Goal: Obtain resource: Download file/media

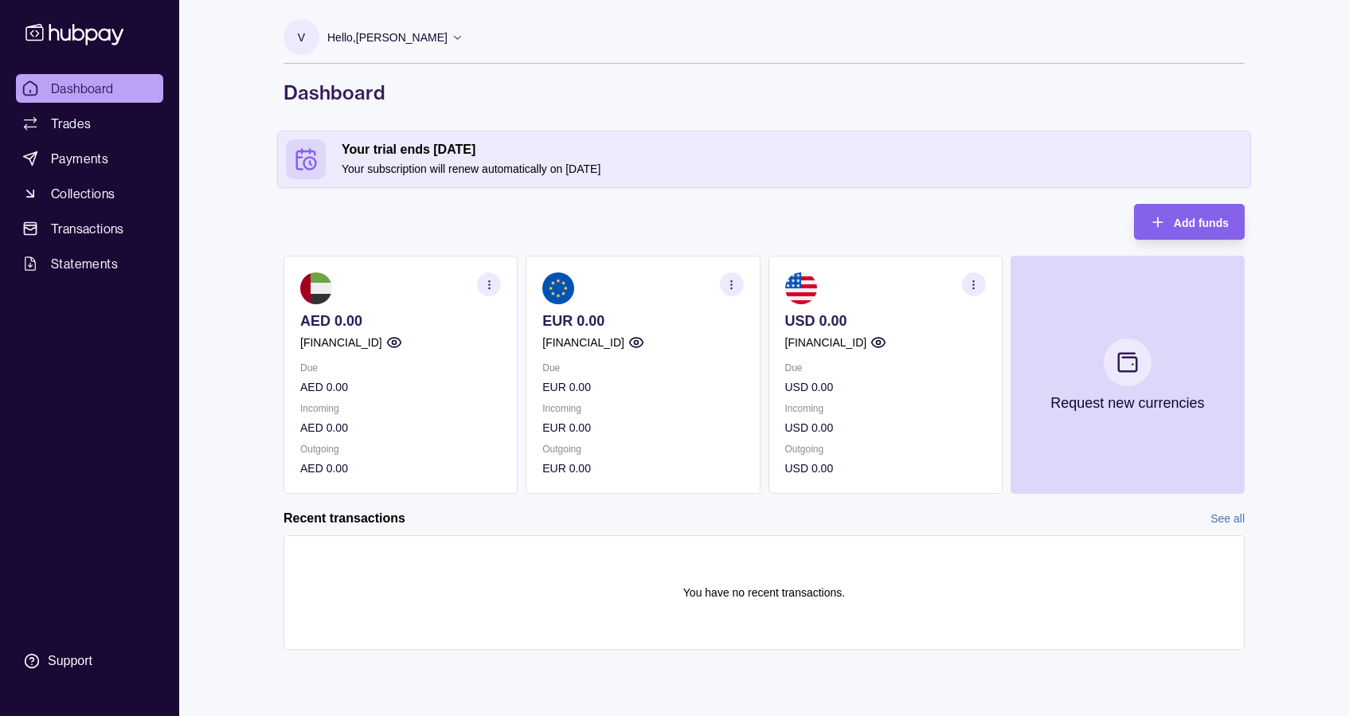
click at [731, 286] on icon "button" at bounding box center [731, 285] width 12 height 12
click at [642, 330] on link "View account details" at bounding box center [620, 324] width 101 height 18
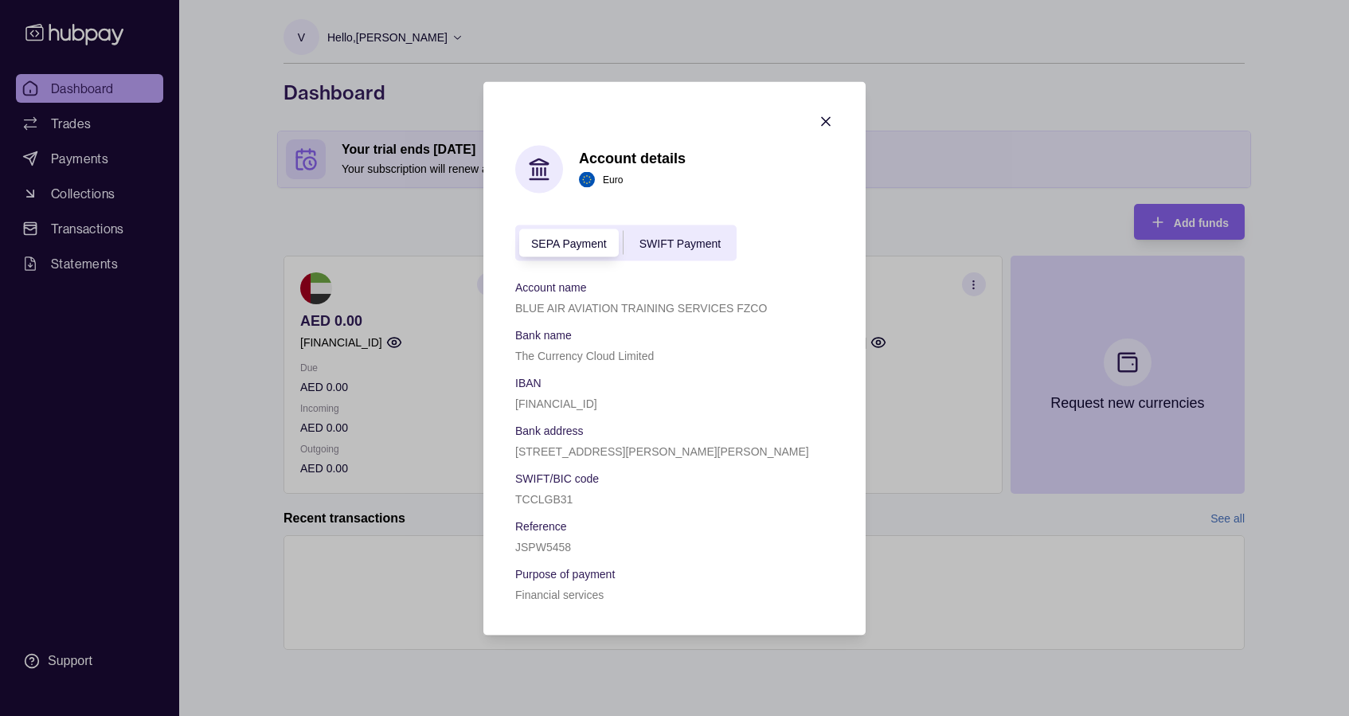
click at [673, 235] on div "SWIFT Payment" at bounding box center [679, 242] width 113 height 19
click at [830, 123] on icon "button" at bounding box center [826, 121] width 16 height 16
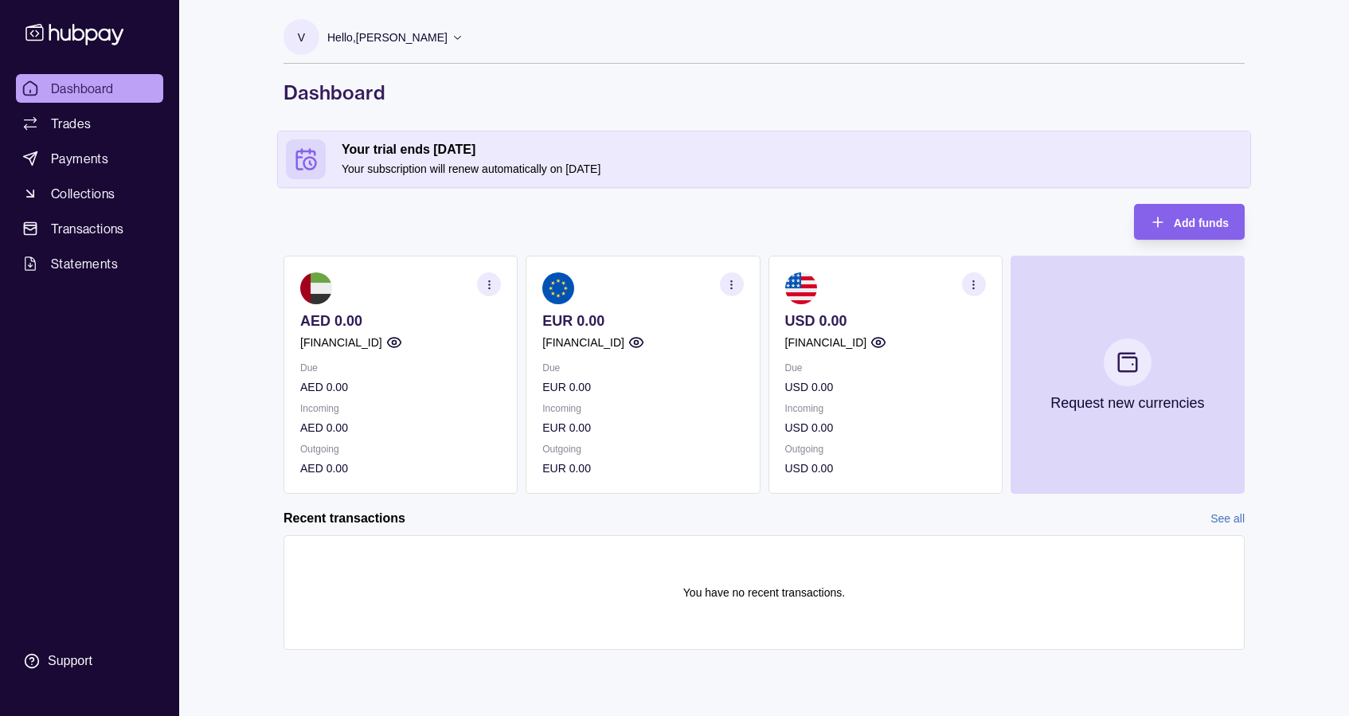
click at [732, 279] on icon "button" at bounding box center [731, 285] width 12 height 12
click at [631, 370] on link "Download account details" at bounding box center [633, 364] width 127 height 18
click at [732, 291] on section "button" at bounding box center [732, 284] width 24 height 24
click at [637, 319] on link "View account details" at bounding box center [620, 324] width 101 height 18
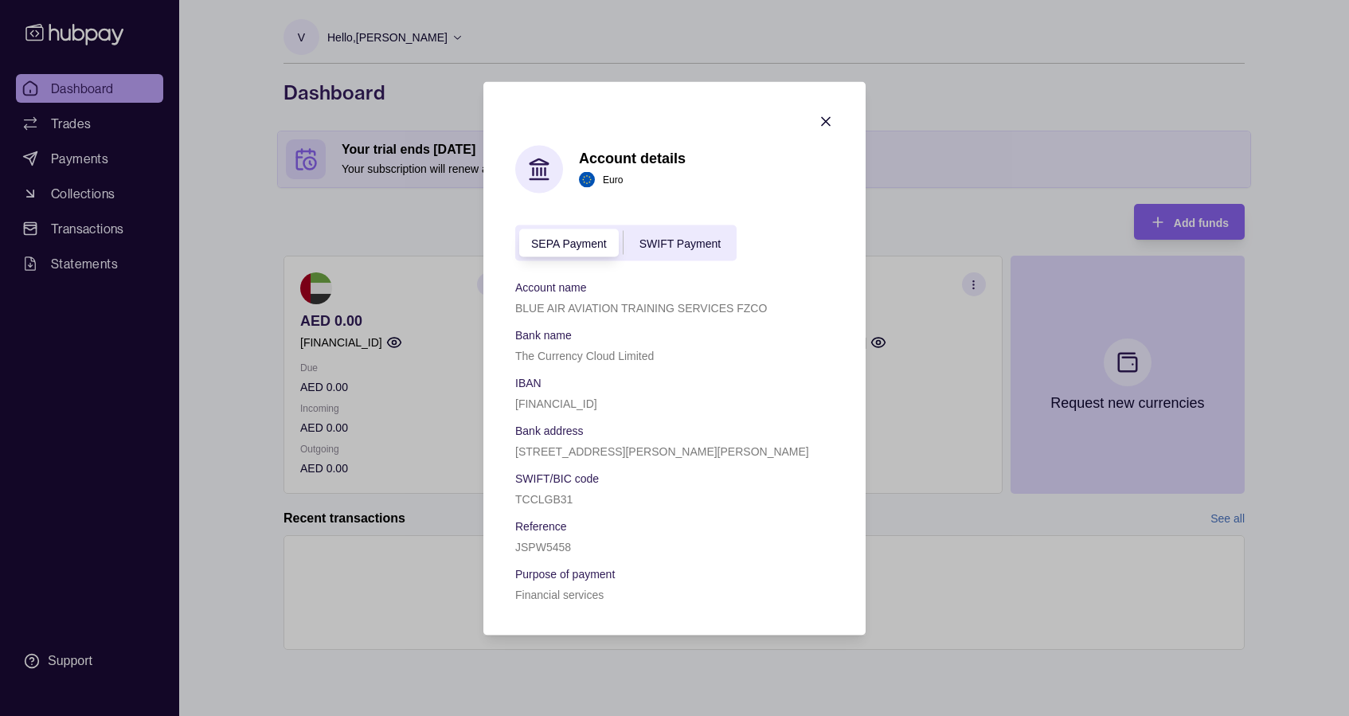
click at [671, 242] on span "SWIFT Payment" at bounding box center [679, 243] width 81 height 13
click at [561, 238] on span "SEPA Payment" at bounding box center [569, 243] width 76 height 13
click at [664, 231] on div "SEPA Payment SWIFT Payment" at bounding box center [625, 242] width 221 height 36
click at [680, 242] on span "SWIFT Payment" at bounding box center [679, 243] width 81 height 13
click at [581, 231] on div "SEPA Payment SWIFT Payment" at bounding box center [625, 242] width 221 height 36
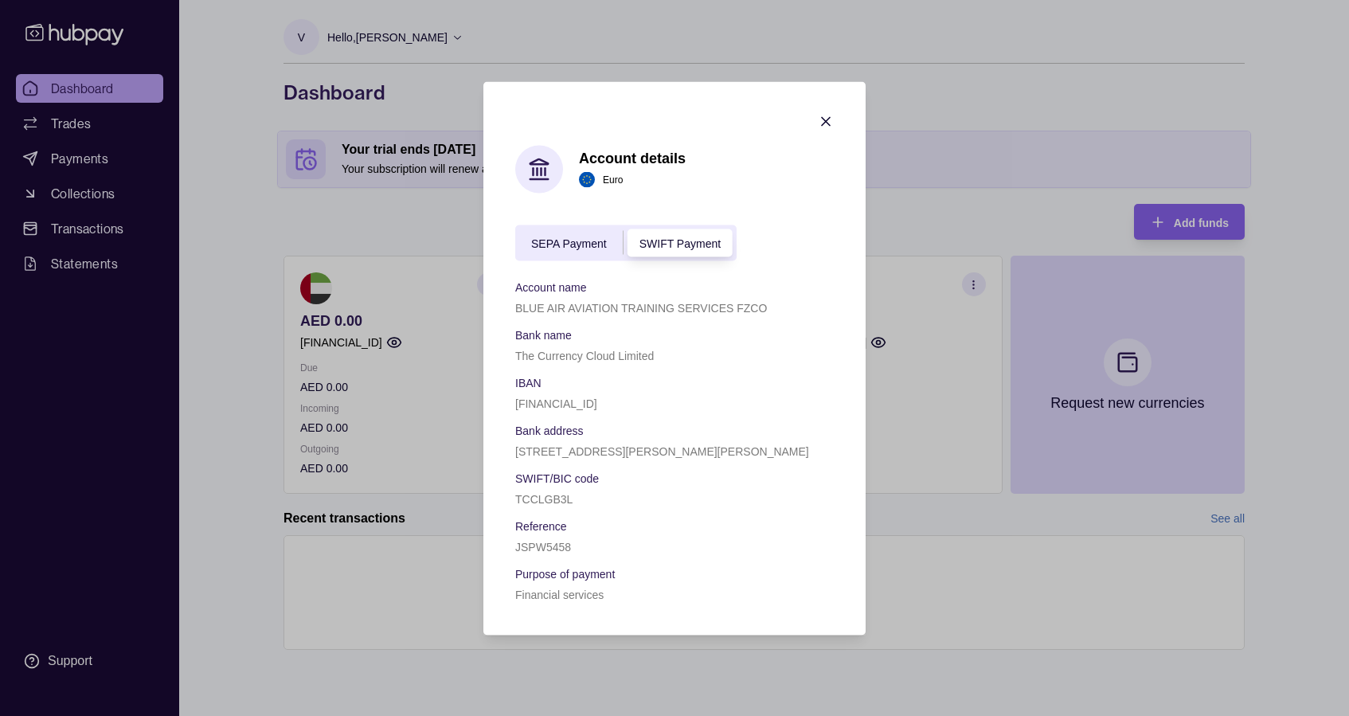
click at [565, 243] on span "SEPA Payment" at bounding box center [569, 243] width 76 height 13
click at [700, 239] on span "SWIFT Payment" at bounding box center [679, 243] width 81 height 13
click at [696, 248] on span "SEPA Payment" at bounding box center [683, 243] width 76 height 13
click at [615, 234] on div "SWIFT Payment" at bounding box center [571, 242] width 113 height 19
click at [685, 233] on div "SEPA Payment" at bounding box center [682, 242] width 107 height 19
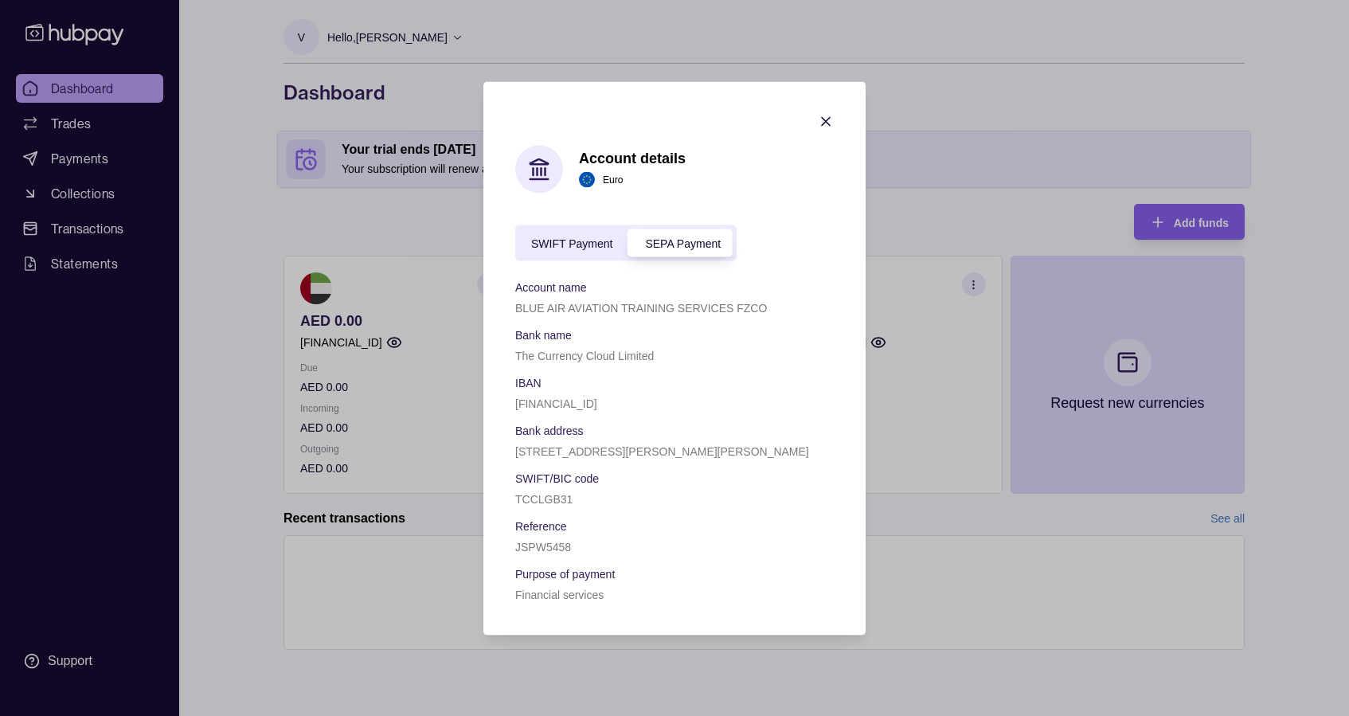
click at [614, 242] on div "SWIFT Payment" at bounding box center [571, 242] width 113 height 19
click at [675, 238] on span "SEPA Payment" at bounding box center [683, 243] width 76 height 13
click at [572, 243] on span "SWIFT Payment" at bounding box center [571, 243] width 81 height 13
click at [664, 240] on span "SEPA Payment" at bounding box center [683, 243] width 76 height 13
click at [829, 120] on icon "button" at bounding box center [826, 121] width 16 height 16
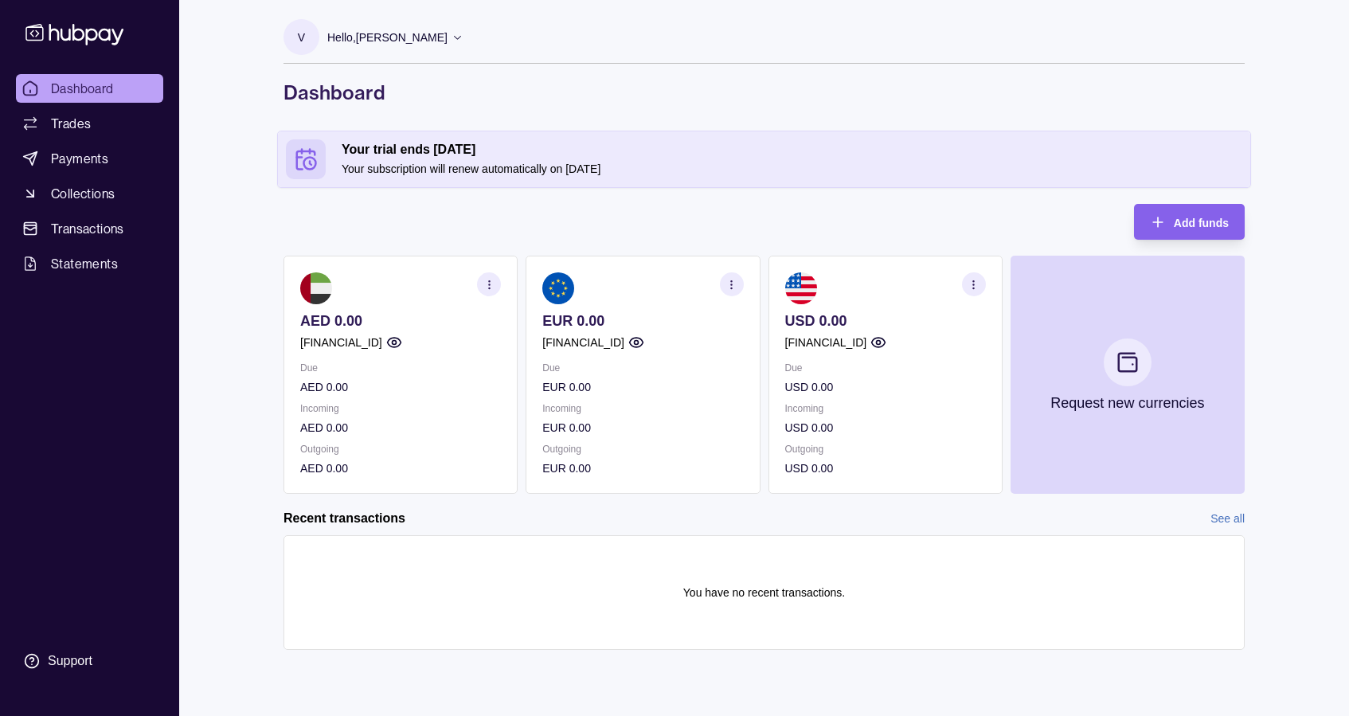
click at [970, 284] on icon "button" at bounding box center [973, 285] width 12 height 12
click at [883, 322] on link "View account details" at bounding box center [863, 324] width 101 height 18
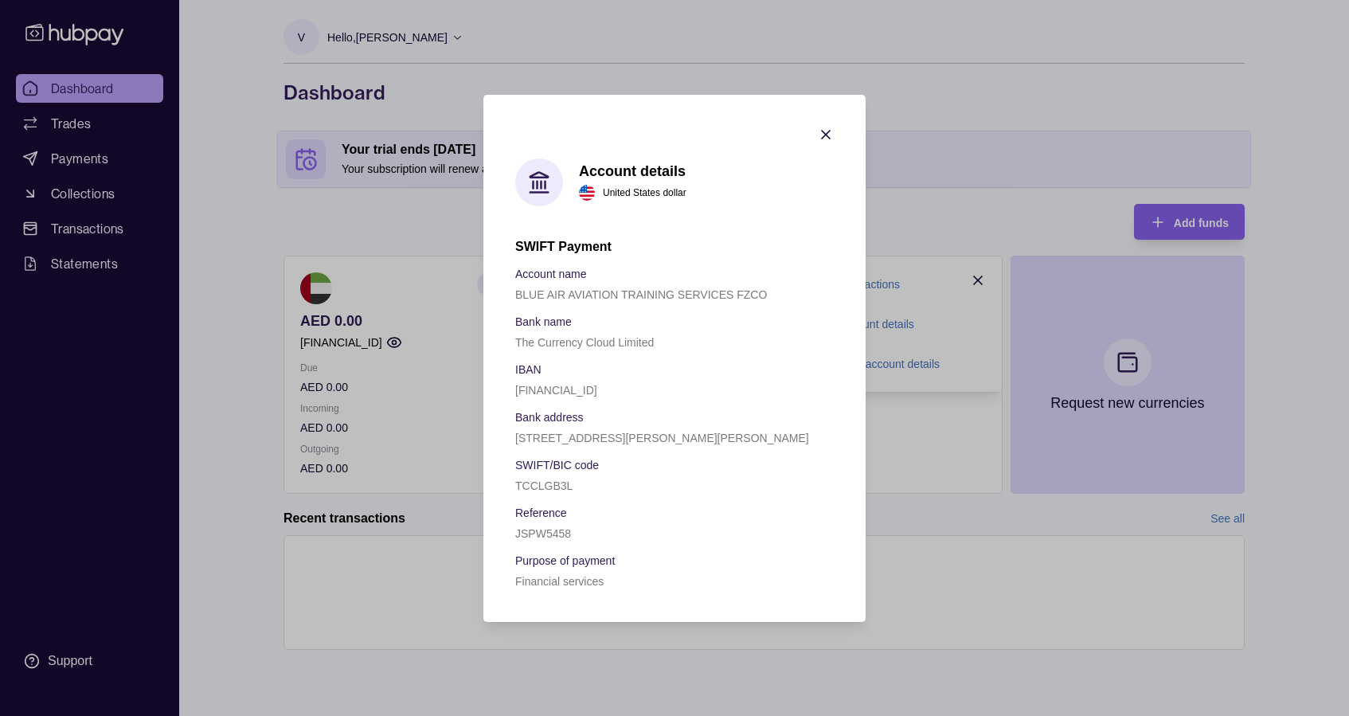
click at [823, 134] on icon "button" at bounding box center [826, 135] width 16 height 16
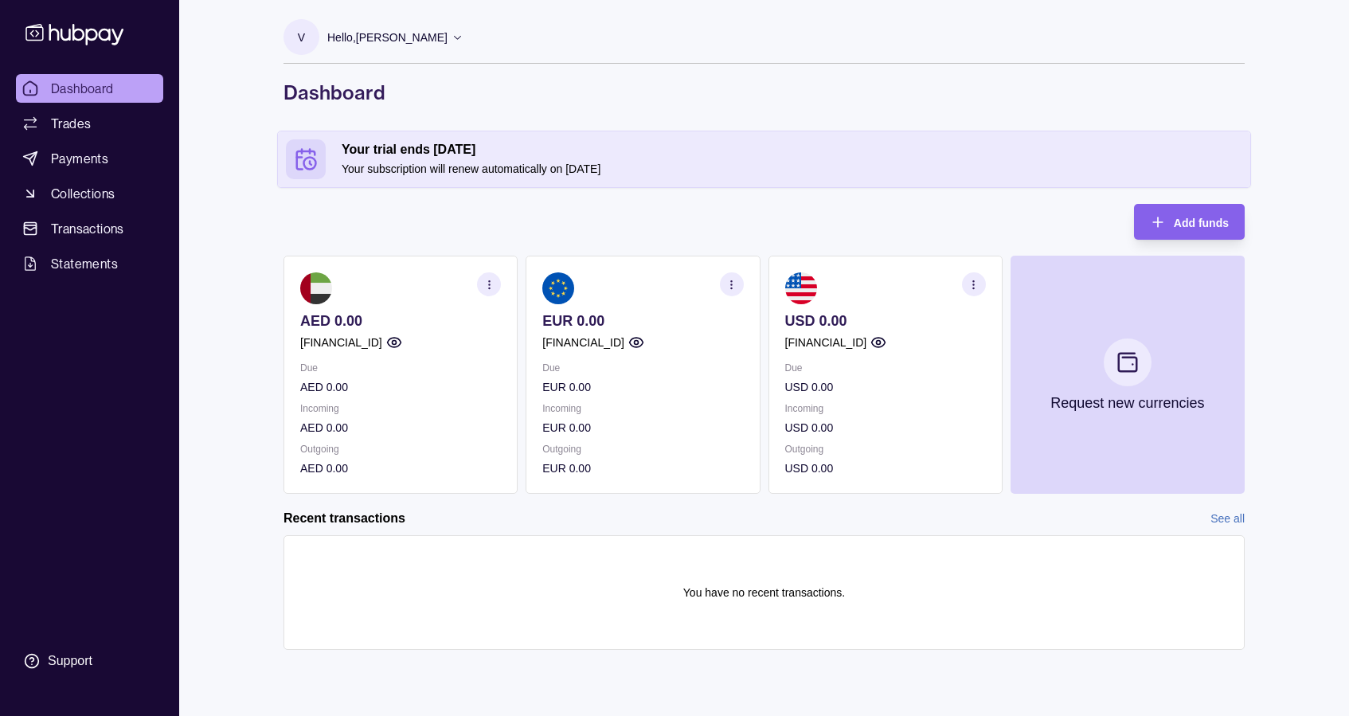
click at [483, 288] on icon "button" at bounding box center [489, 285] width 12 height 12
click at [404, 329] on link "View account details" at bounding box center [378, 324] width 101 height 18
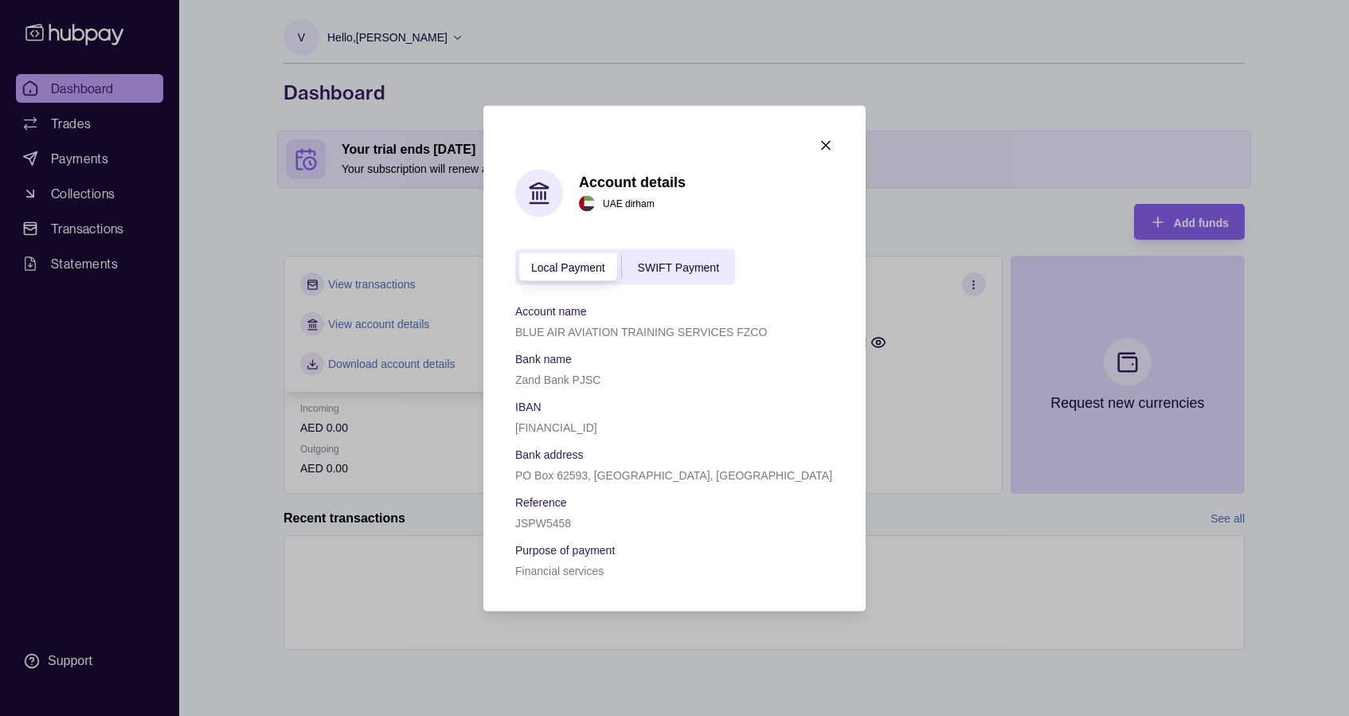
click at [685, 269] on span "SWIFT Payment" at bounding box center [678, 267] width 81 height 13
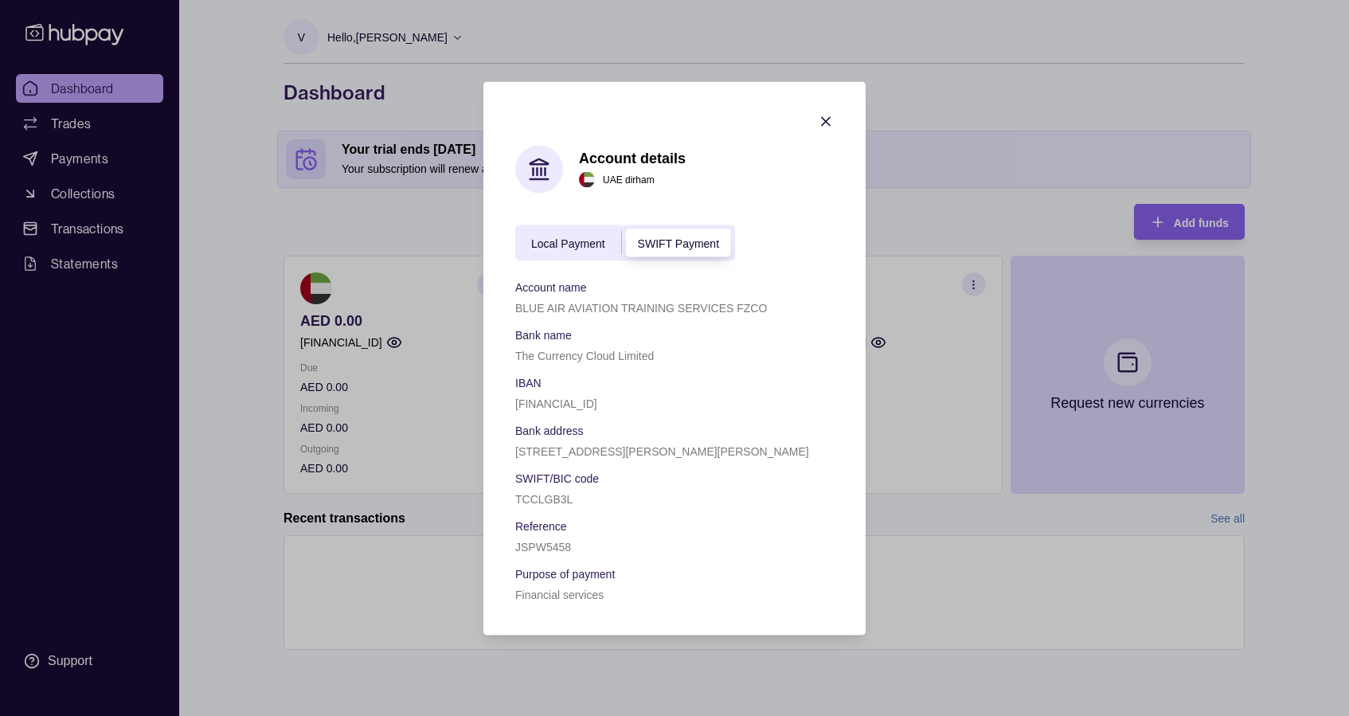
click at [586, 257] on div "Local Payment SWIFT Payment" at bounding box center [625, 242] width 220 height 36
click at [578, 245] on span "Local Payment" at bounding box center [568, 243] width 74 height 13
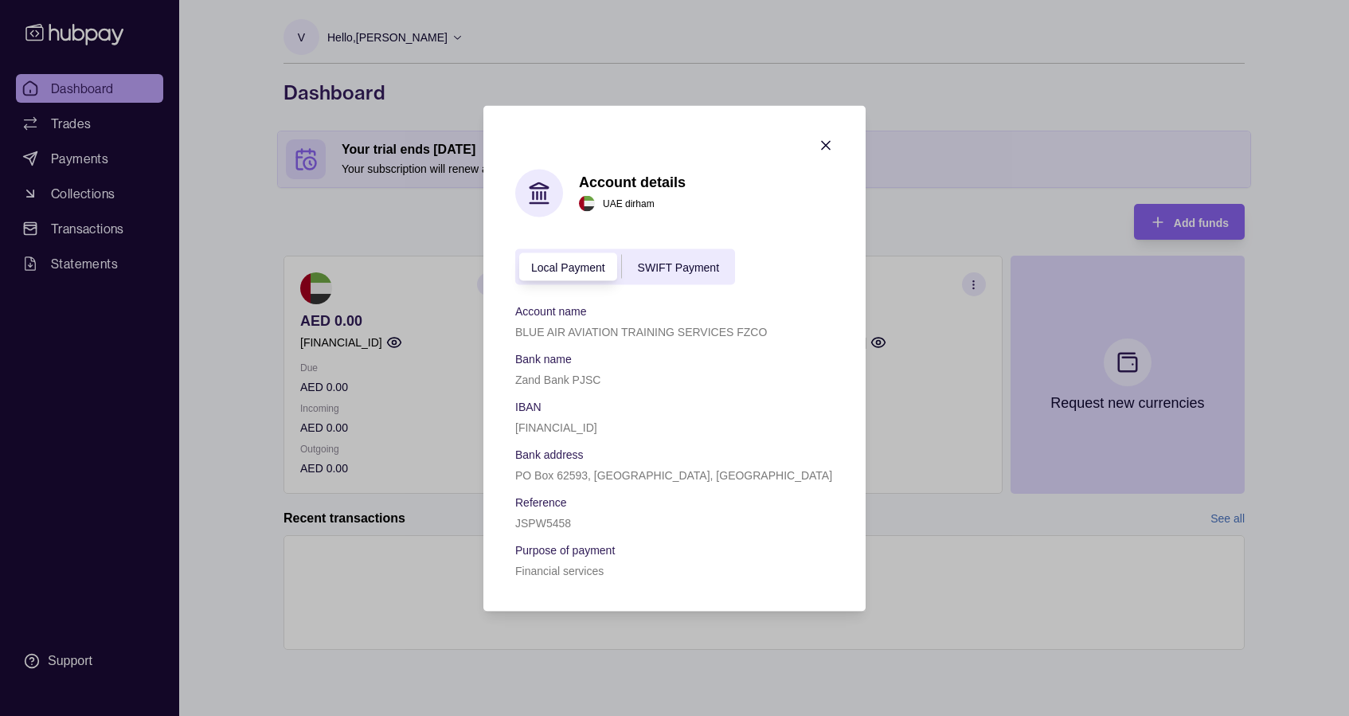
click at [680, 259] on div "SWIFT Payment" at bounding box center [678, 266] width 113 height 19
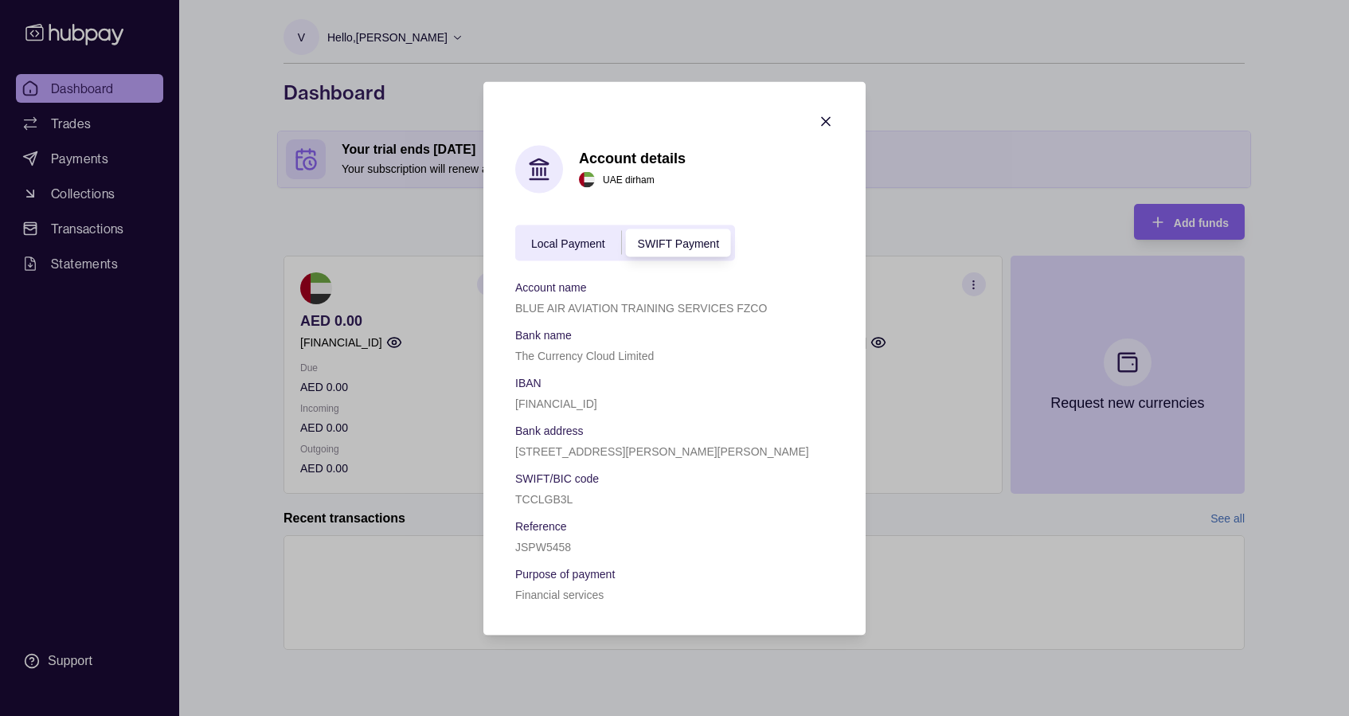
click at [826, 121] on icon "button" at bounding box center [826, 121] width 8 height 8
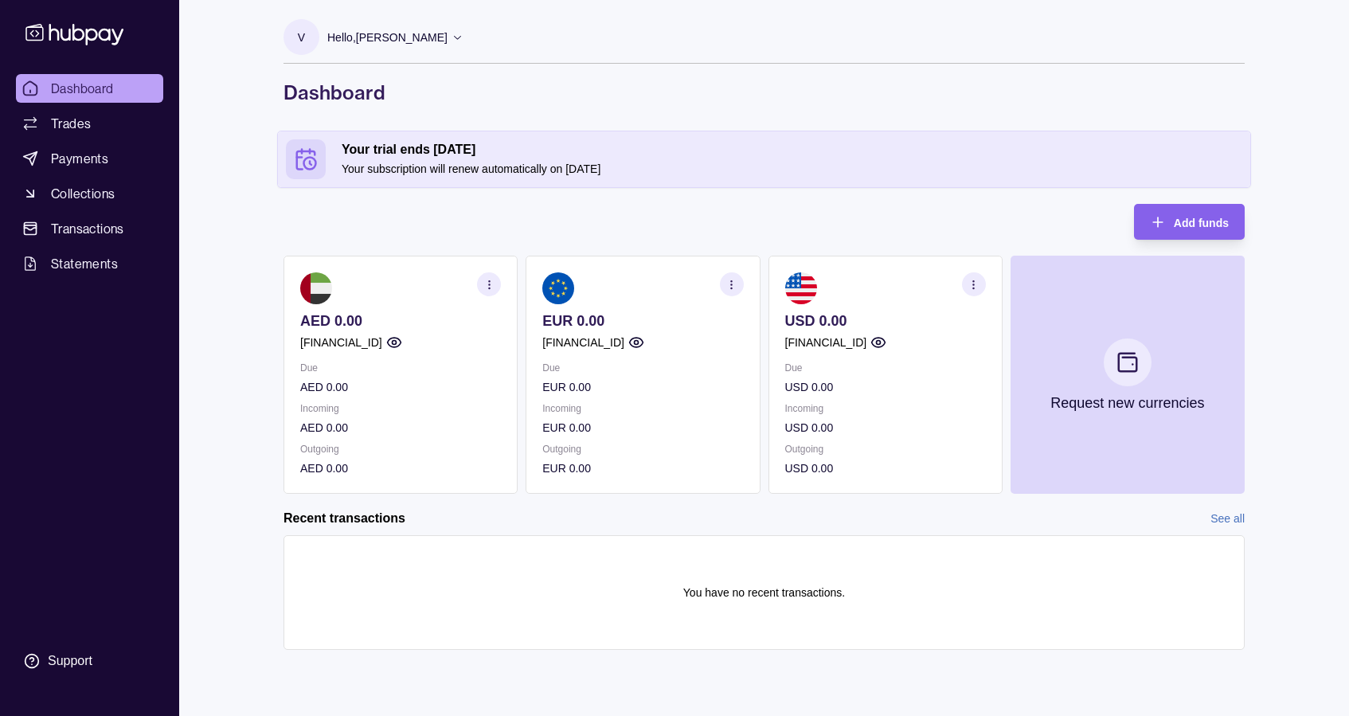
click at [732, 276] on section "button" at bounding box center [732, 284] width 24 height 24
click at [638, 326] on link "View account details" at bounding box center [620, 324] width 101 height 18
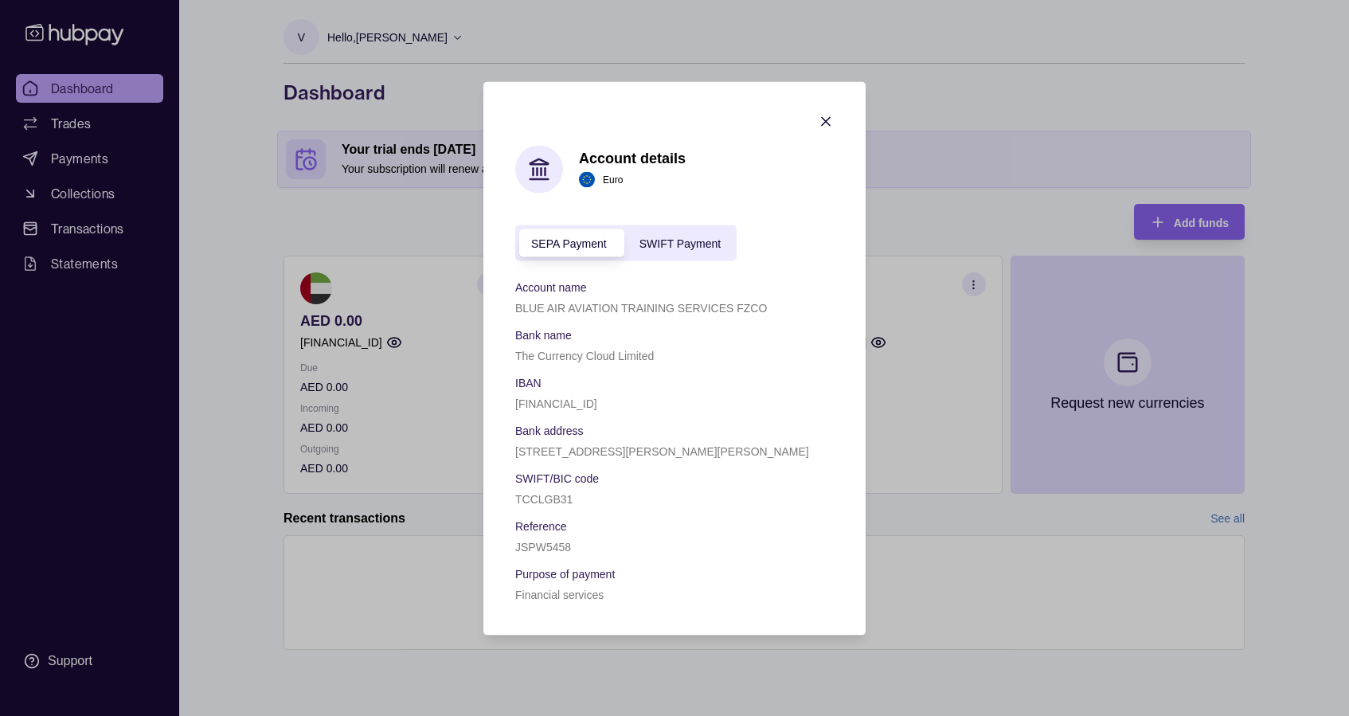
click at [668, 251] on div "SWIFT Payment" at bounding box center [679, 242] width 113 height 19
click at [827, 122] on icon "button" at bounding box center [826, 121] width 8 height 8
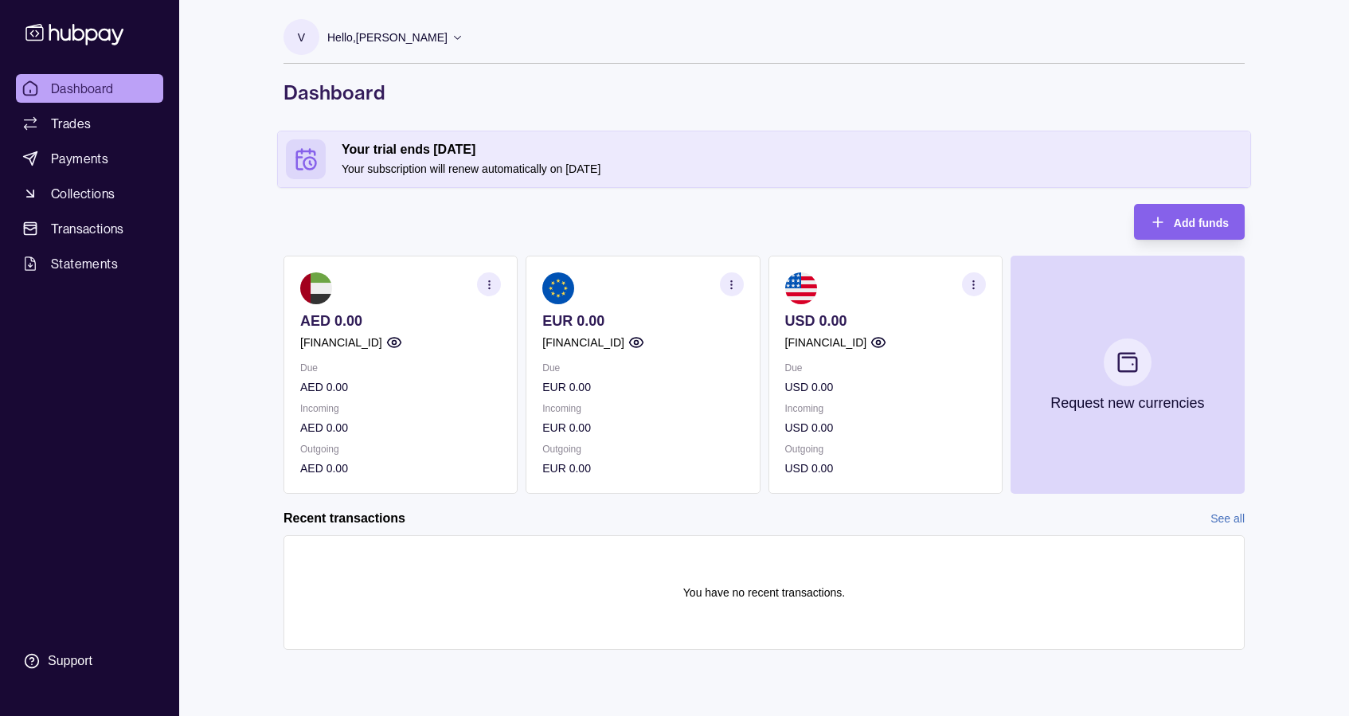
click at [737, 283] on section "button" at bounding box center [732, 284] width 24 height 24
click at [635, 283] on link "View transactions" at bounding box center [613, 284] width 87 height 18
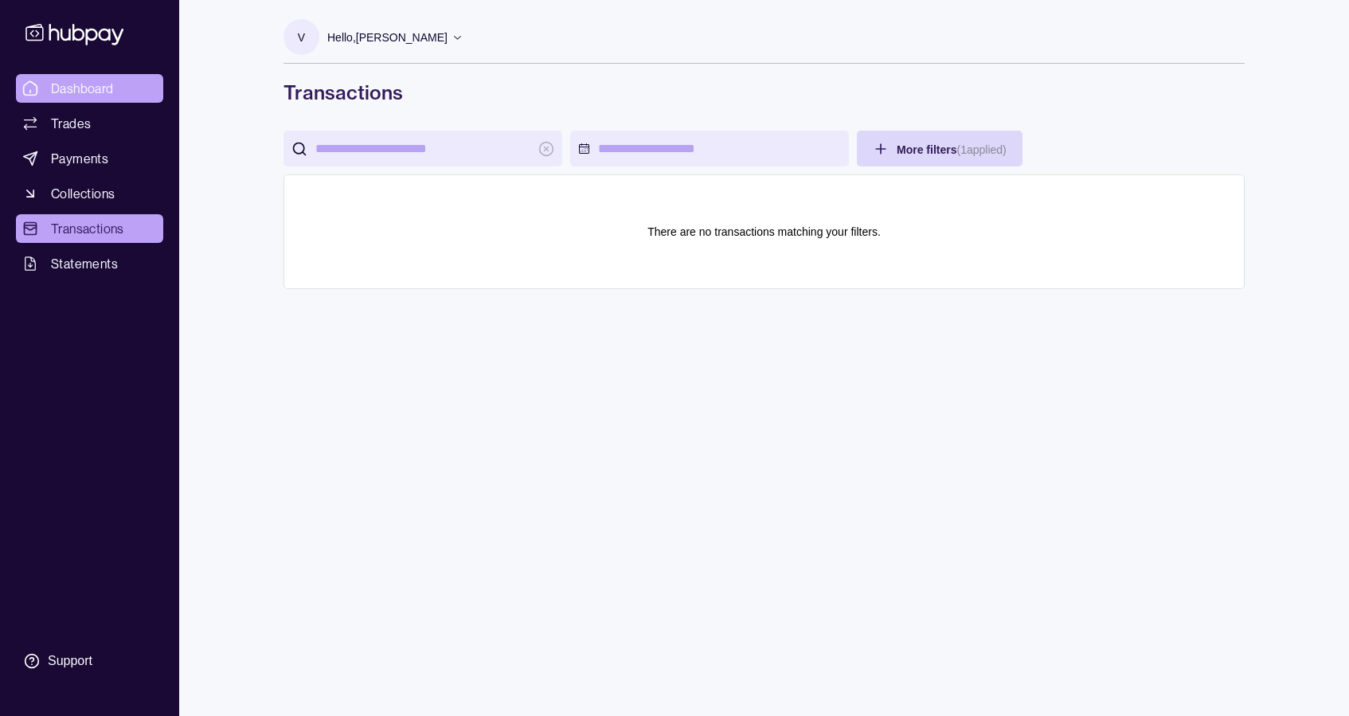
click at [61, 92] on span "Dashboard" at bounding box center [82, 88] width 63 height 19
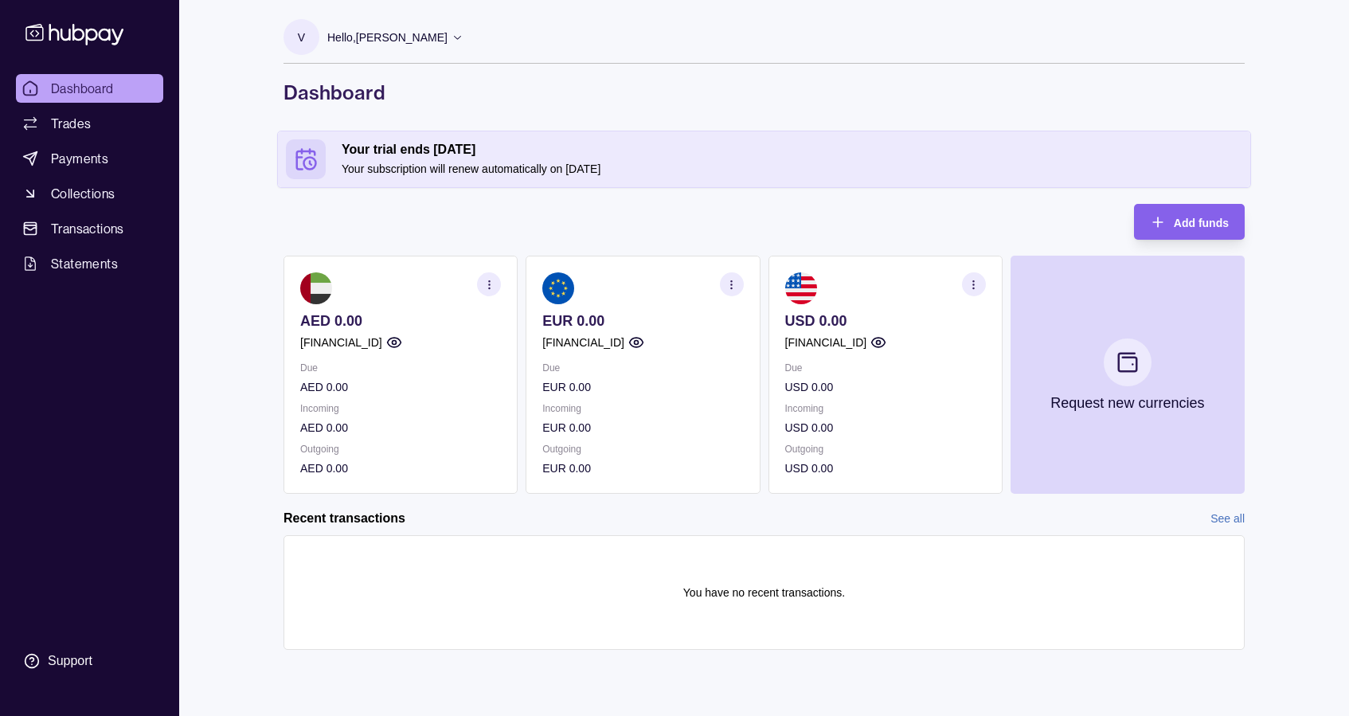
click at [382, 344] on p "[FINANCIAL_ID]" at bounding box center [341, 343] width 82 height 18
click at [400, 340] on icon "button" at bounding box center [394, 343] width 14 height 10
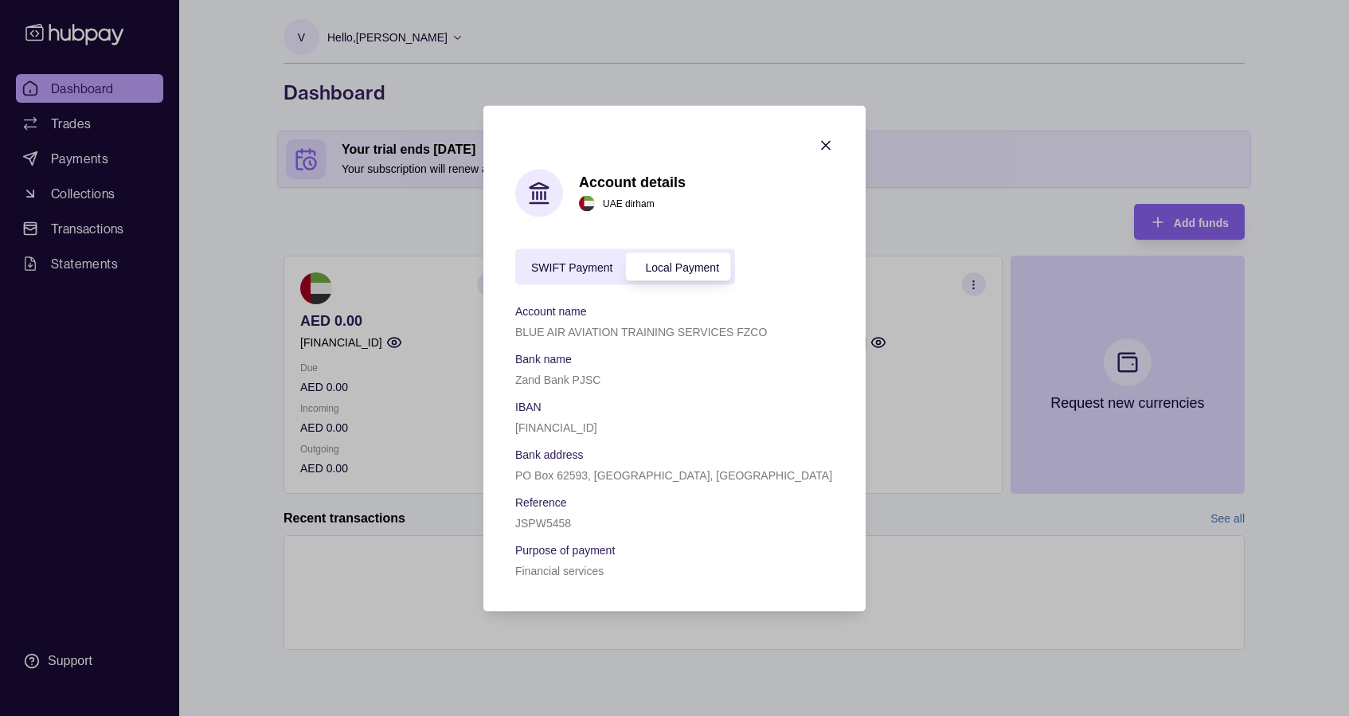
click at [822, 146] on icon "button" at bounding box center [826, 145] width 16 height 16
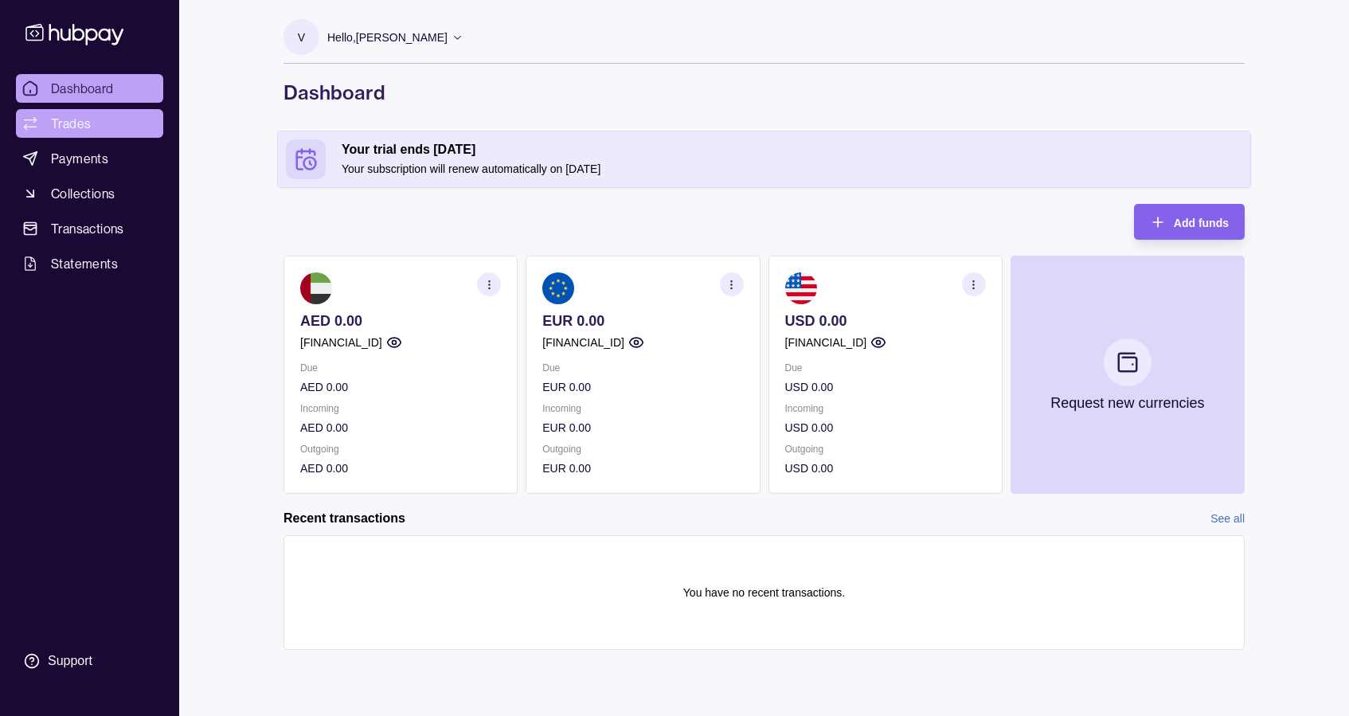
click at [88, 136] on link "Trades" at bounding box center [89, 123] width 147 height 29
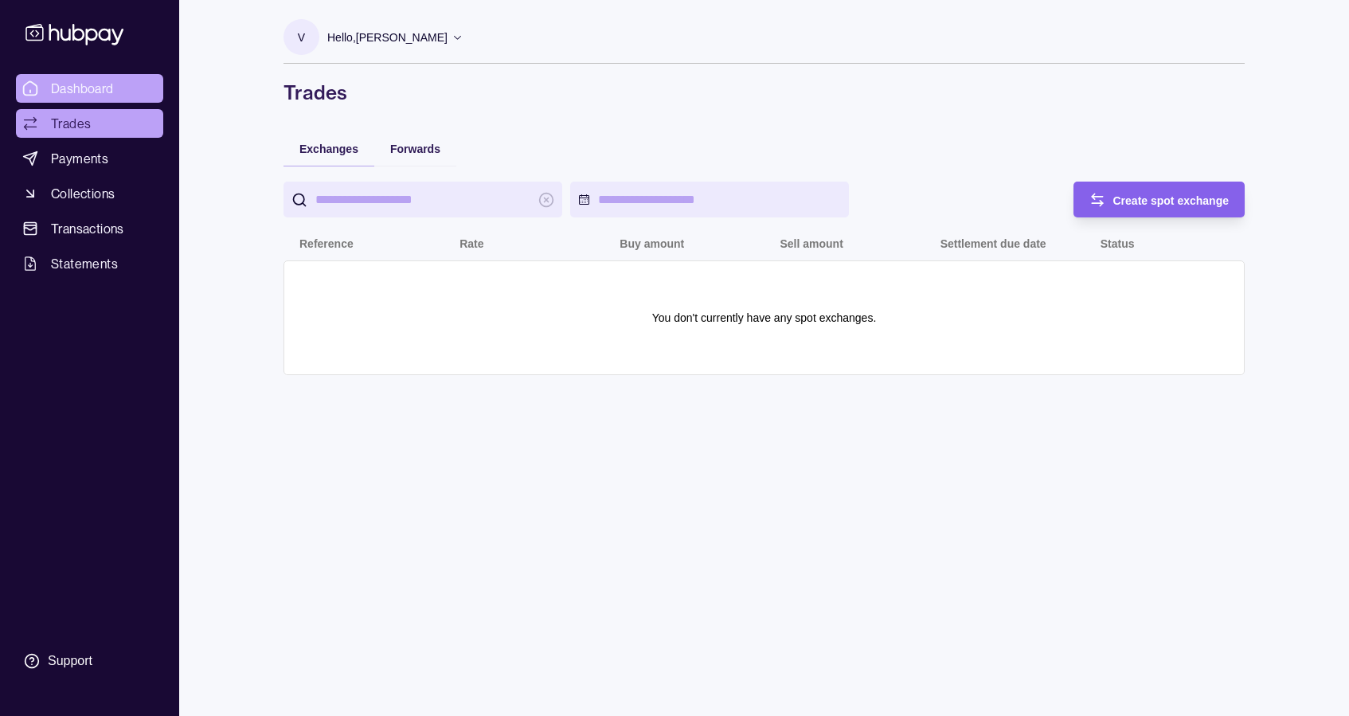
click at [81, 92] on span "Dashboard" at bounding box center [82, 88] width 63 height 19
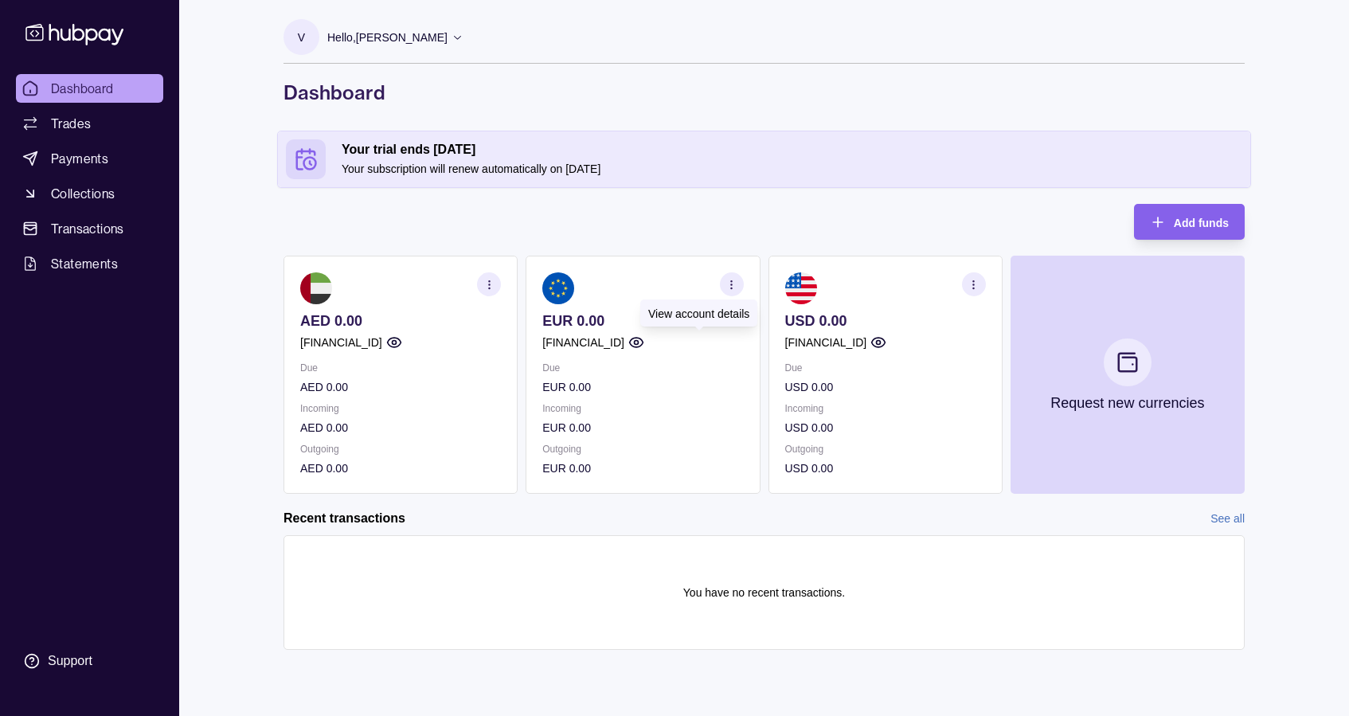
click at [644, 339] on icon "button" at bounding box center [636, 342] width 16 height 16
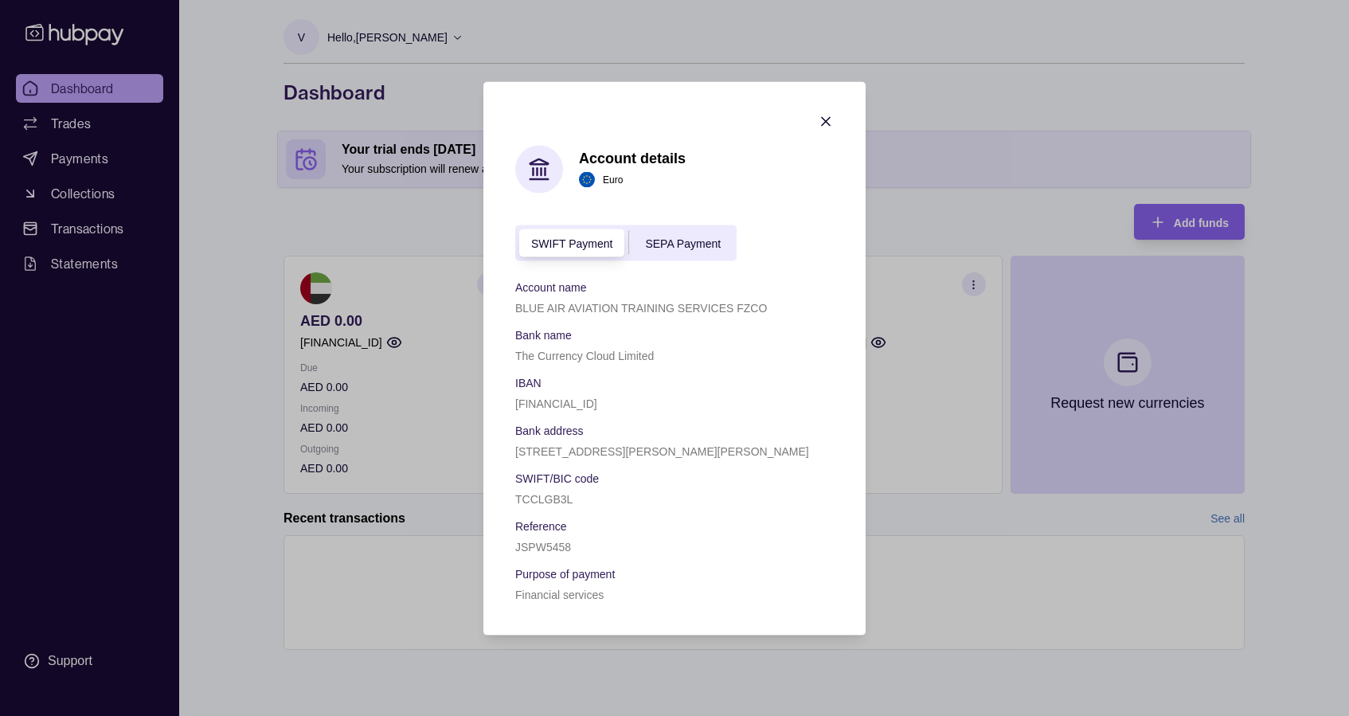
click at [836, 112] on section "Account details Euro SWIFT Payment SEPA Payment Account name BLUE AIR AVIATION …" at bounding box center [674, 357] width 382 height 553
click at [822, 120] on icon "button" at bounding box center [826, 121] width 16 height 16
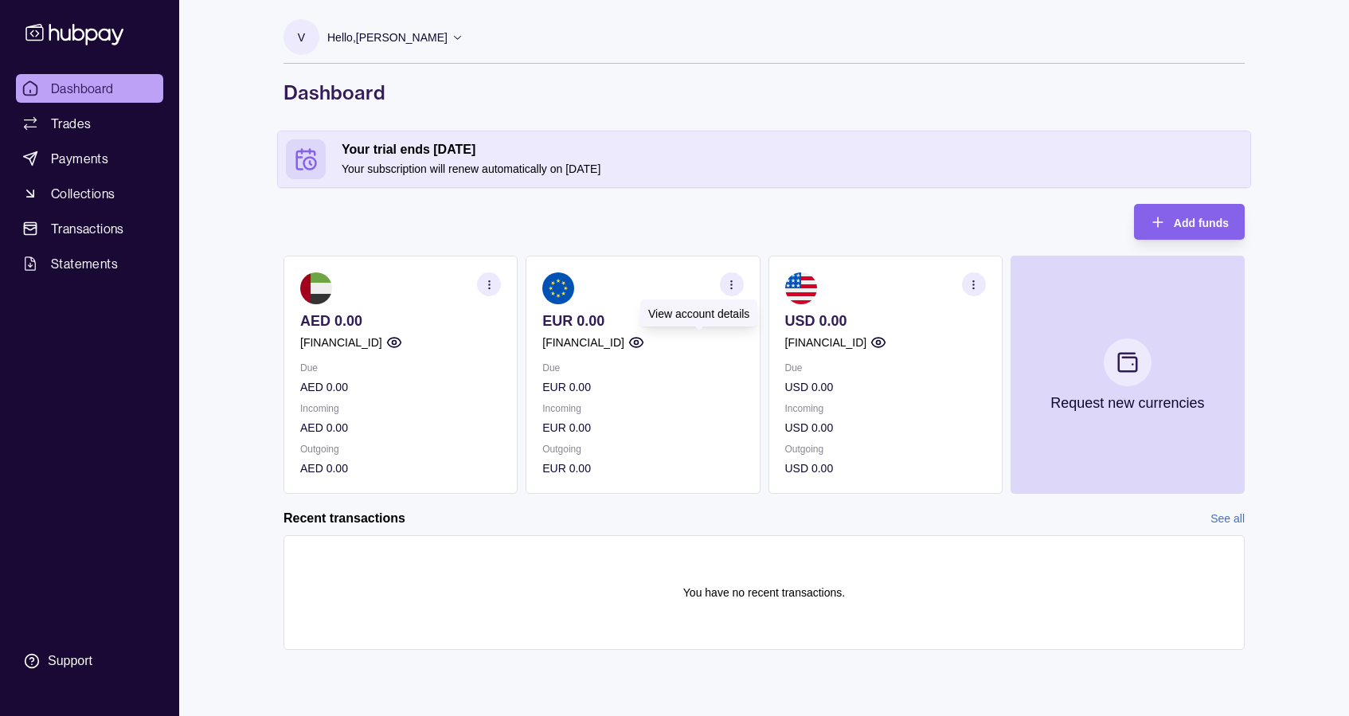
click at [643, 340] on icon "button" at bounding box center [637, 343] width 14 height 10
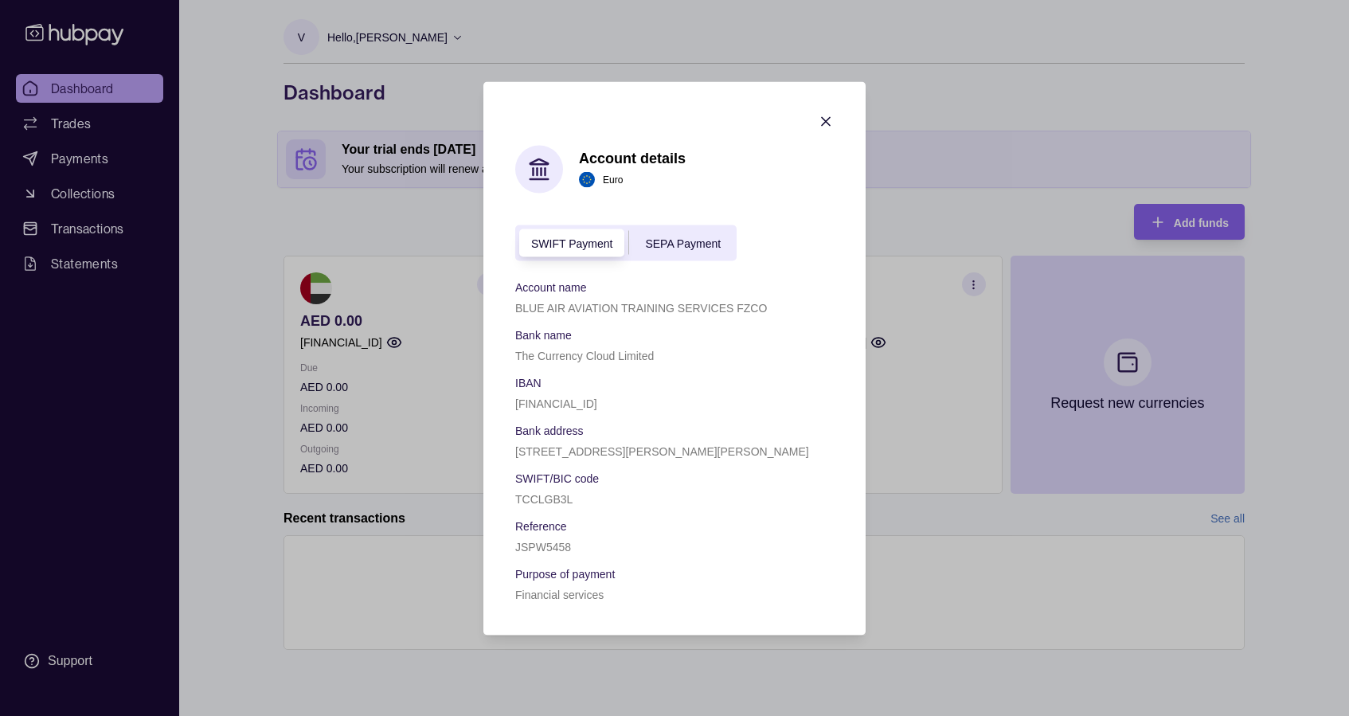
click at [826, 118] on icon "button" at bounding box center [826, 121] width 16 height 16
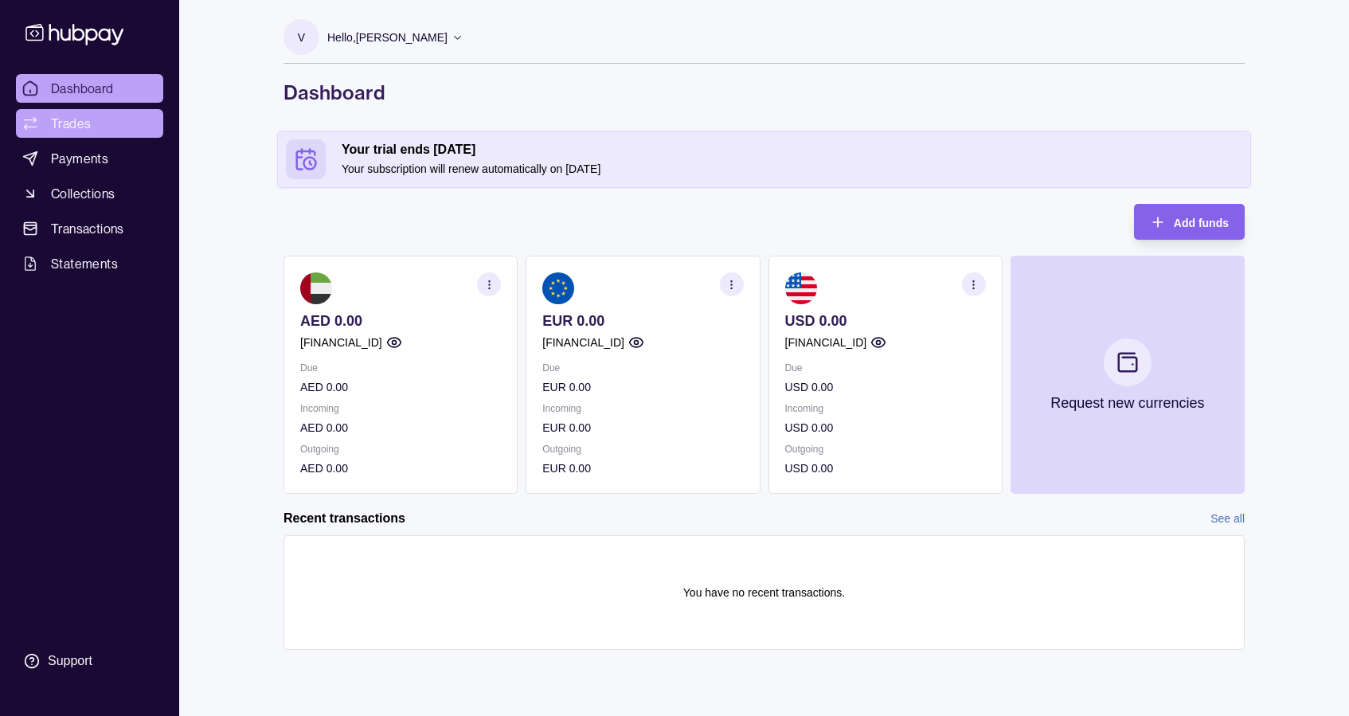
click at [80, 126] on span "Trades" at bounding box center [71, 123] width 40 height 19
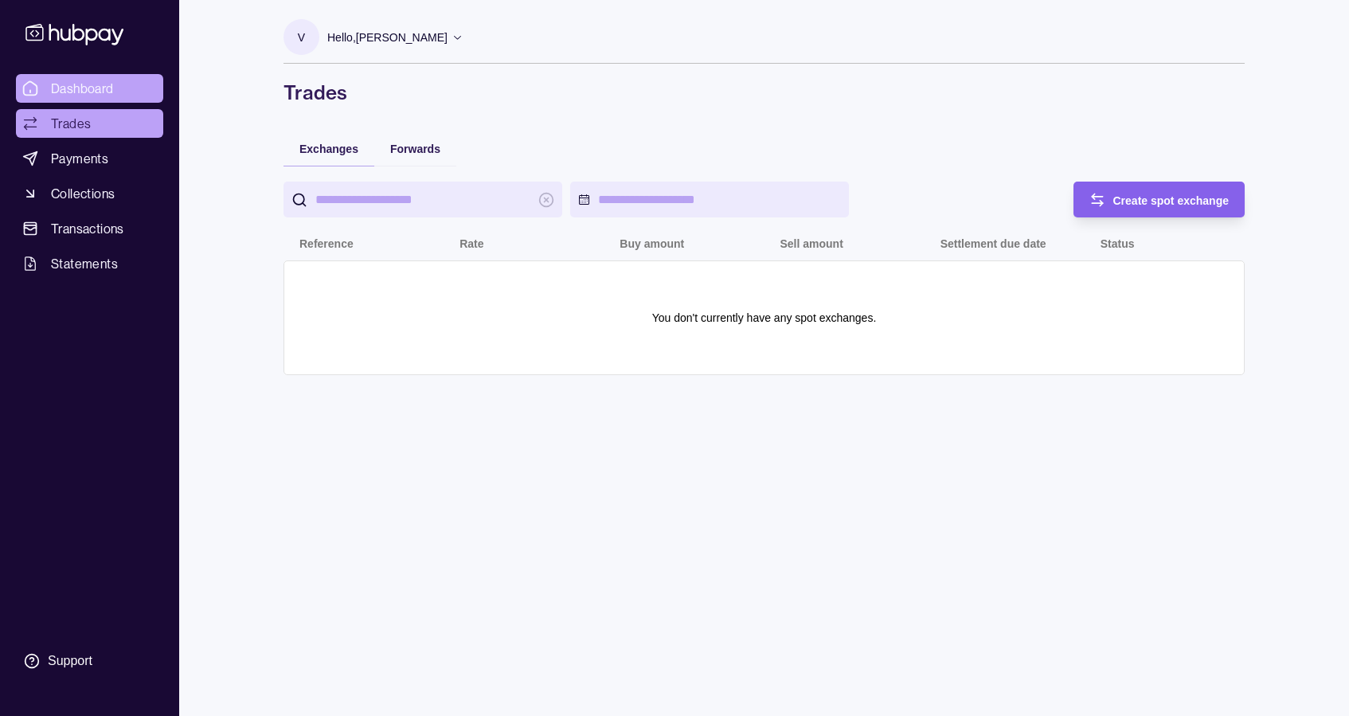
click at [87, 87] on span "Dashboard" at bounding box center [82, 88] width 63 height 19
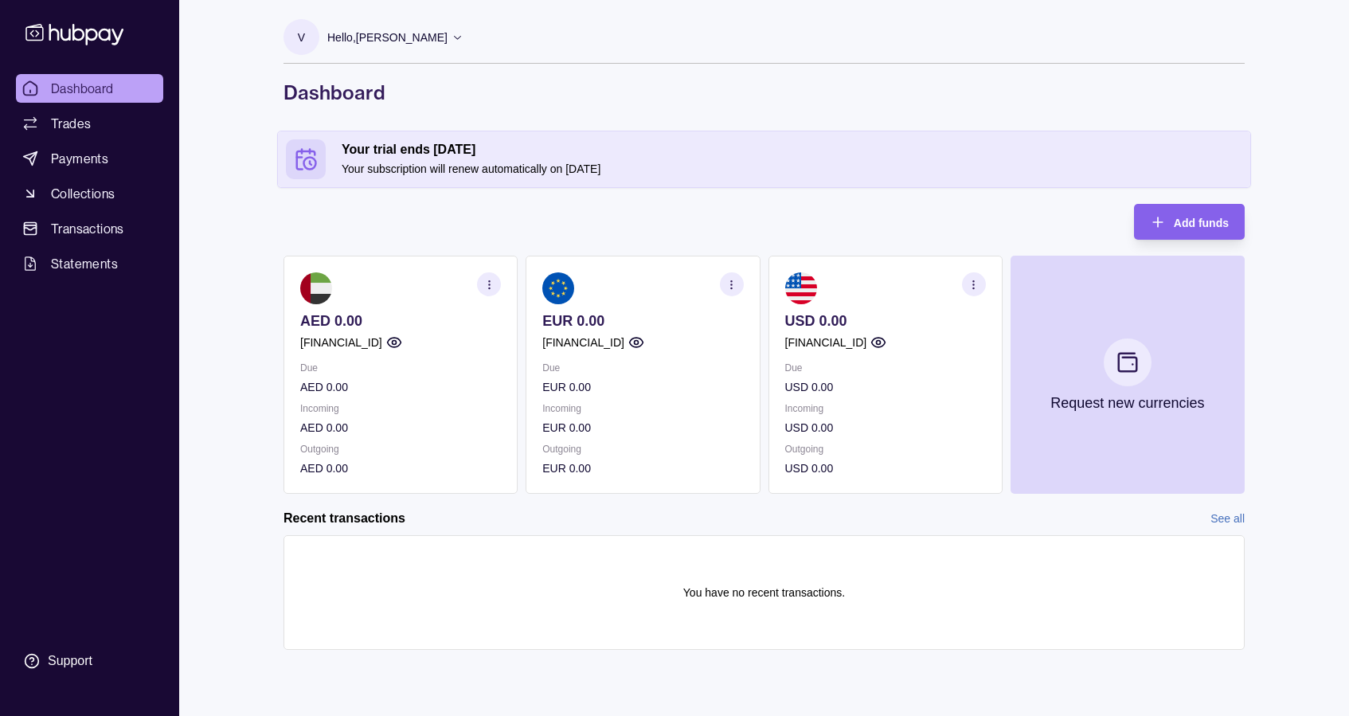
click at [258, 136] on div "V Hello, Vito Preti BLUE AIR AVIATION TRAINING SERVICES FZCO Account Terms and …" at bounding box center [764, 340] width 1025 height 681
click at [77, 162] on span "Payments" at bounding box center [79, 158] width 57 height 19
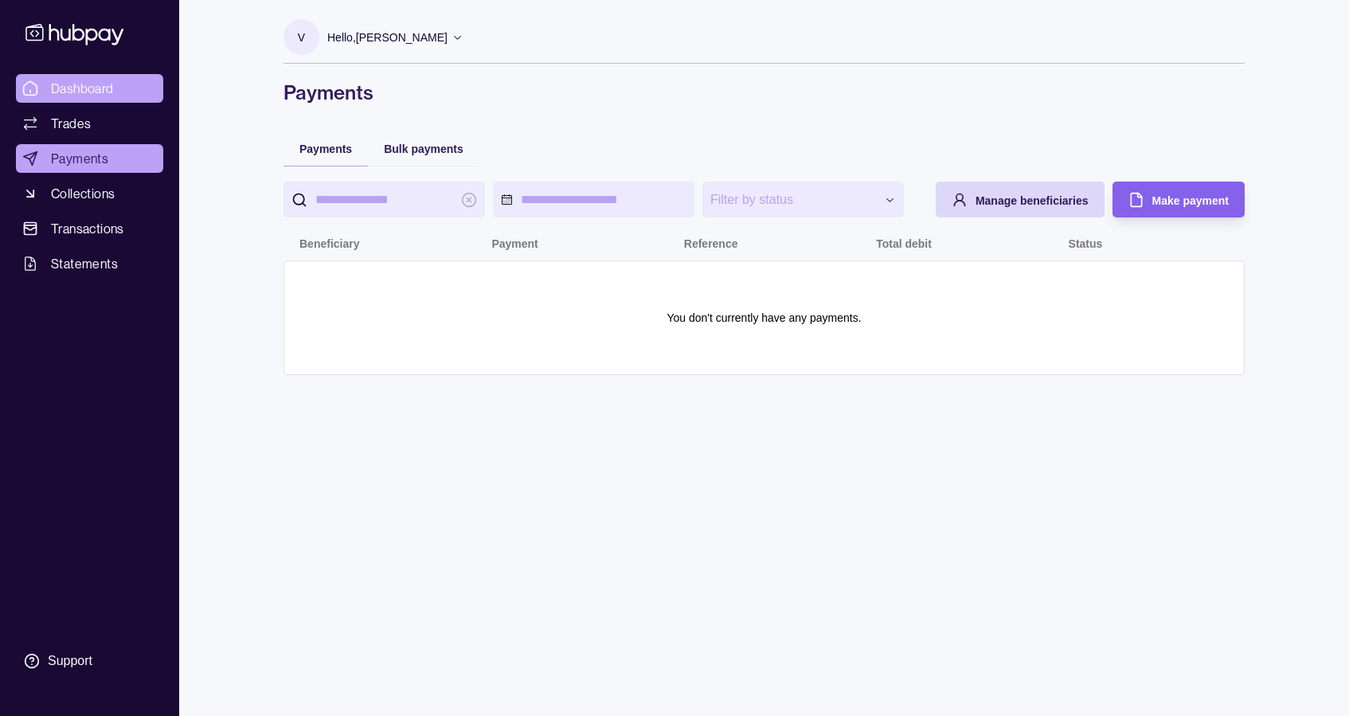
click at [85, 90] on span "Dashboard" at bounding box center [82, 88] width 63 height 19
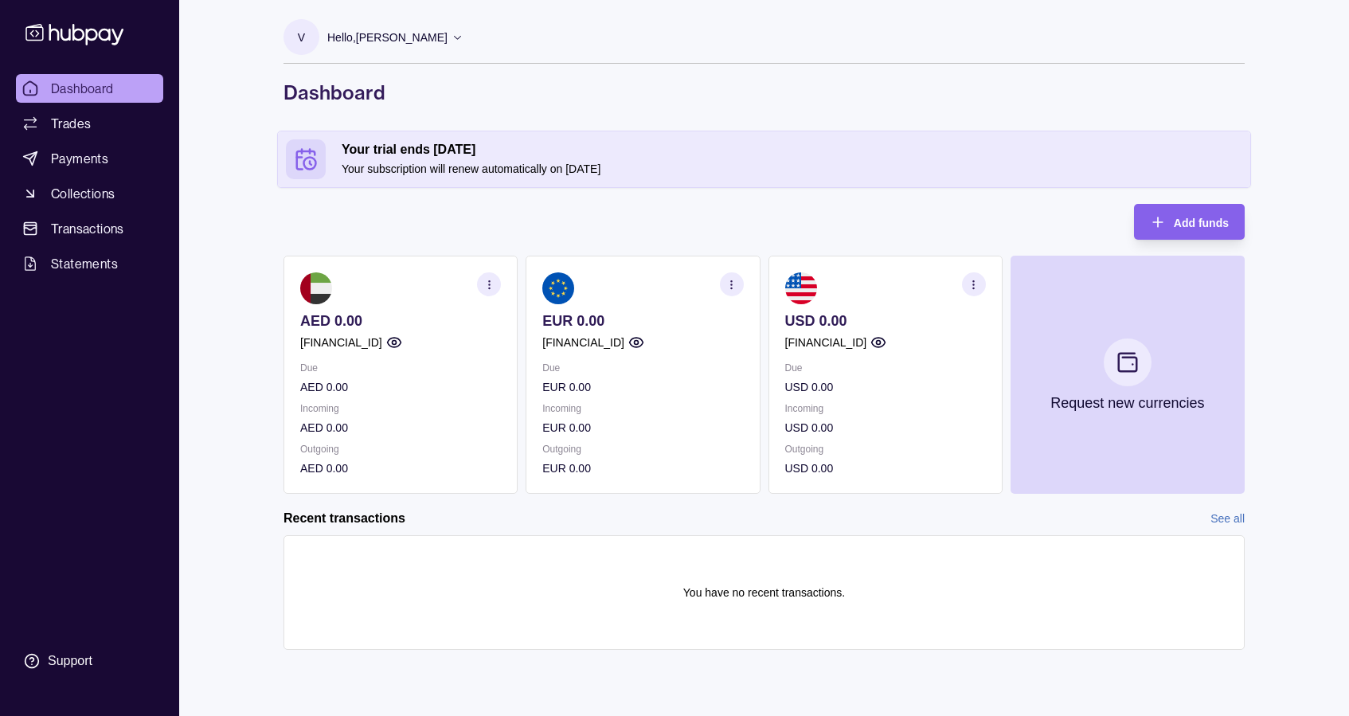
click at [494, 285] on icon "button" at bounding box center [489, 285] width 12 height 12
click at [410, 361] on link "Download account details" at bounding box center [391, 364] width 127 height 18
click at [735, 283] on icon "button" at bounding box center [731, 285] width 12 height 12
click at [676, 369] on link "Download account details" at bounding box center [633, 364] width 127 height 18
click at [975, 283] on icon "button" at bounding box center [973, 285] width 12 height 12
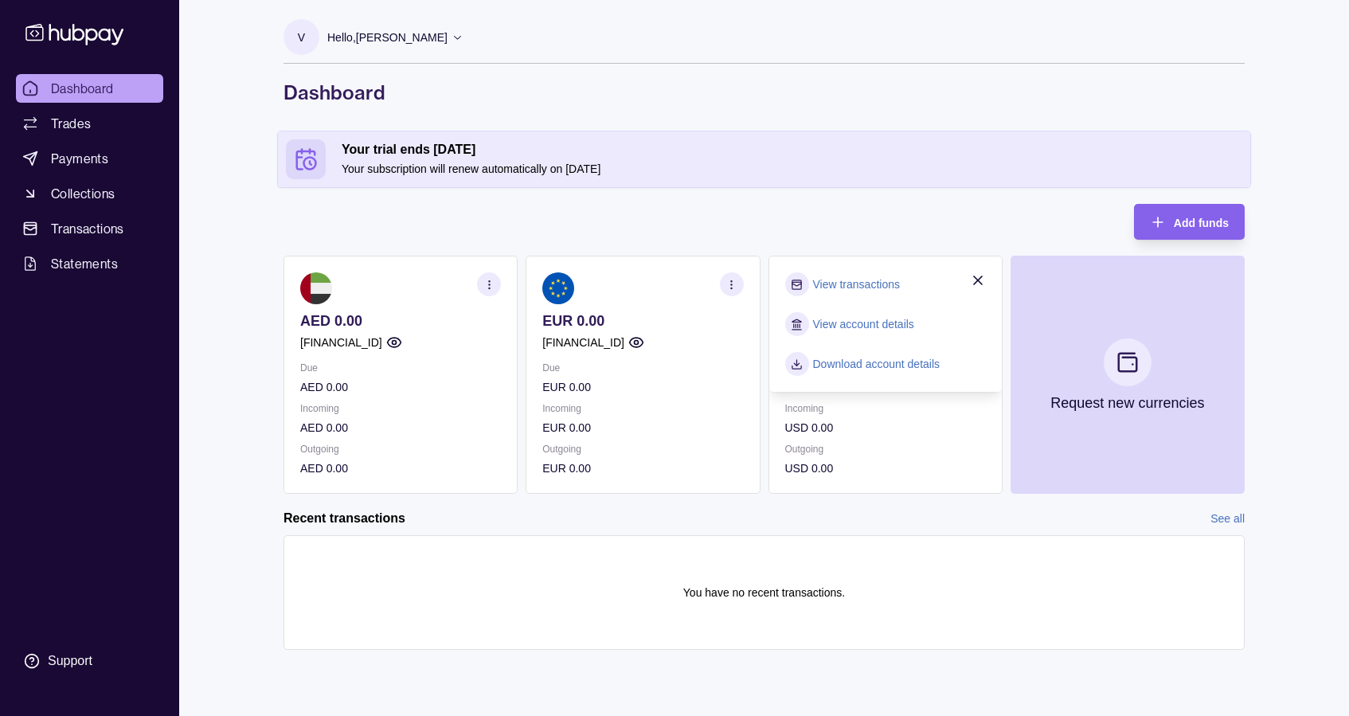
click at [925, 365] on link "Download account details" at bounding box center [876, 364] width 127 height 18
